Goal: Navigation & Orientation: Find specific page/section

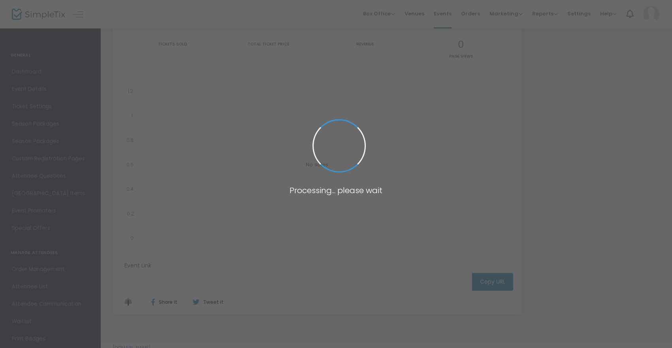
type input "[URL][DOMAIN_NAME]"
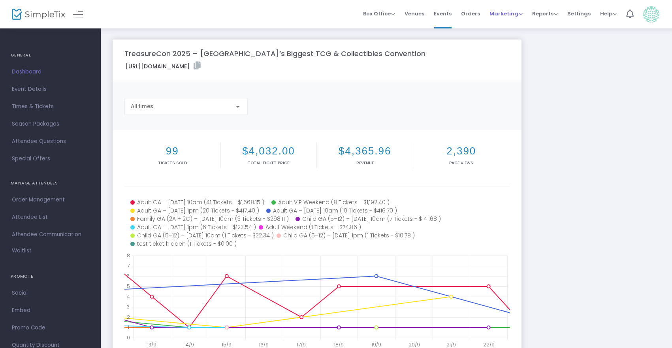
click at [491, 16] on span "Marketing" at bounding box center [505, 14] width 33 height 8
click at [525, 25] on li "Promo Codes" at bounding box center [520, 26] width 63 height 15
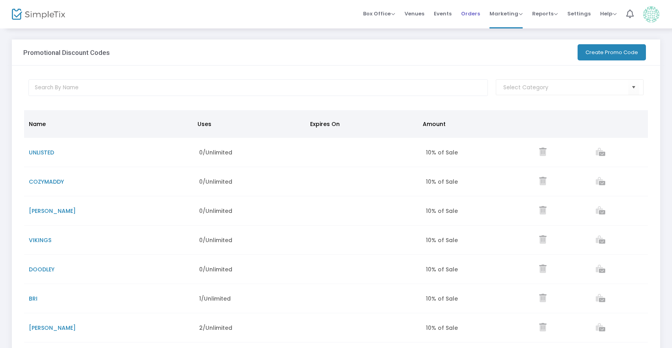
click at [474, 10] on span "Orders" at bounding box center [470, 14] width 19 height 20
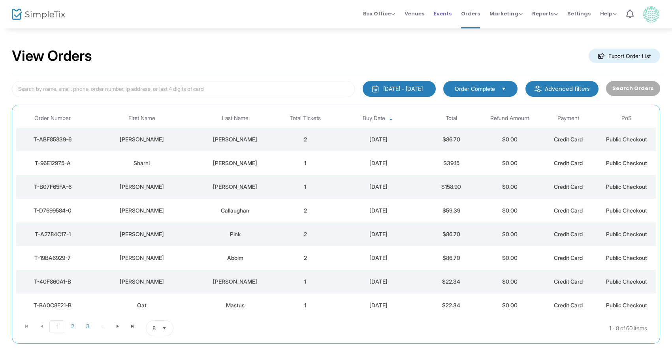
click at [455, 14] on li "Events" at bounding box center [442, 14] width 27 height 28
click at [447, 13] on span "Events" at bounding box center [442, 14] width 18 height 20
